Goal: Find contact information: Find contact information

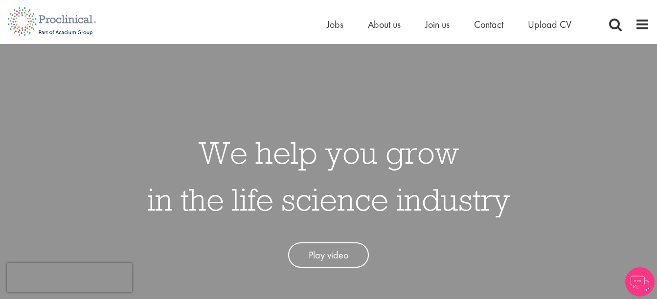
click at [480, 34] on div "Home Jobs About us Join us Contact Upload CV" at bounding box center [461, 27] width 269 height 20
click at [485, 28] on span "Contact" at bounding box center [488, 24] width 29 height 13
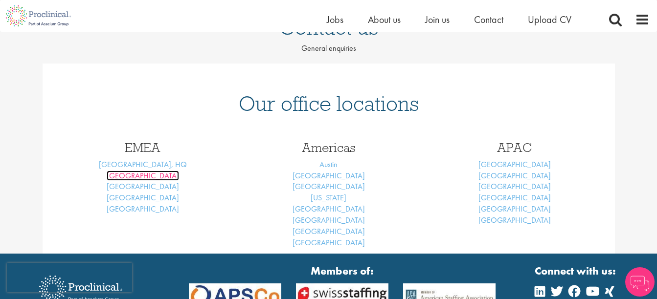
click at [143, 177] on link "Basel" at bounding box center [143, 176] width 72 height 10
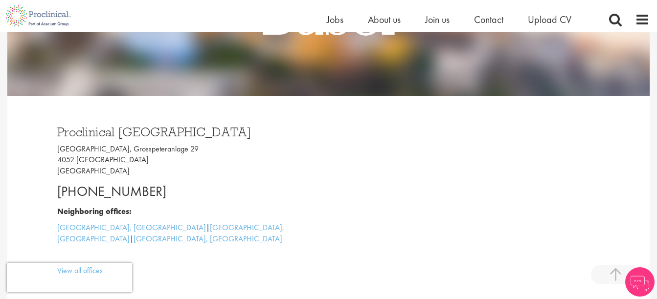
scroll to position [245, 0]
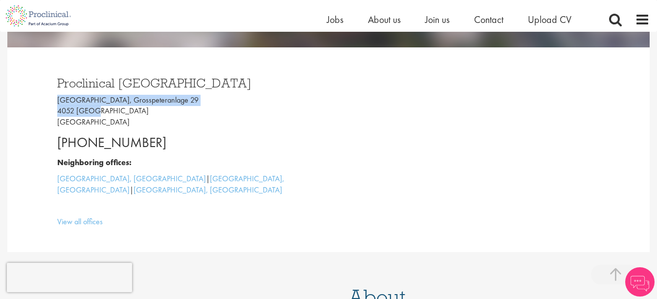
drag, startPoint x: 97, startPoint y: 111, endPoint x: 50, endPoint y: 102, distance: 47.2
click at [50, 102] on div "Proclinical [GEOGRAPHIC_DATA] [GEOGRAPHIC_DATA], [STREET_ADDRESS] [PHONE_NUMBER…" at bounding box center [189, 150] width 279 height 166
copy p "[GEOGRAPHIC_DATA], Grosspeteranlage 29 4052 [GEOGRAPHIC_DATA]"
